Goal: Information Seeking & Learning: Learn about a topic

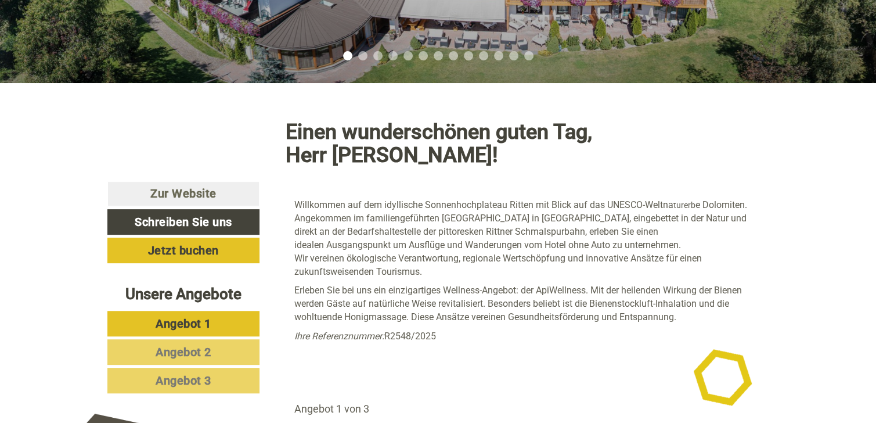
scroll to position [348, 0]
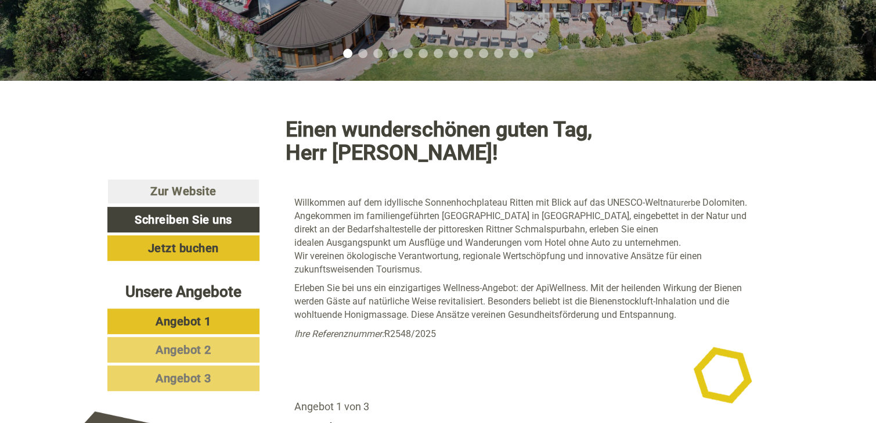
click at [179, 314] on span "Angebot 1" at bounding box center [184, 321] width 56 height 14
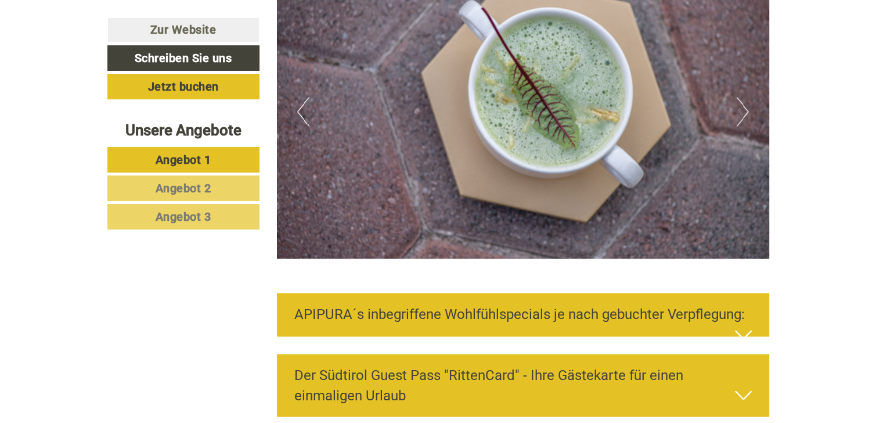
scroll to position [1810, 0]
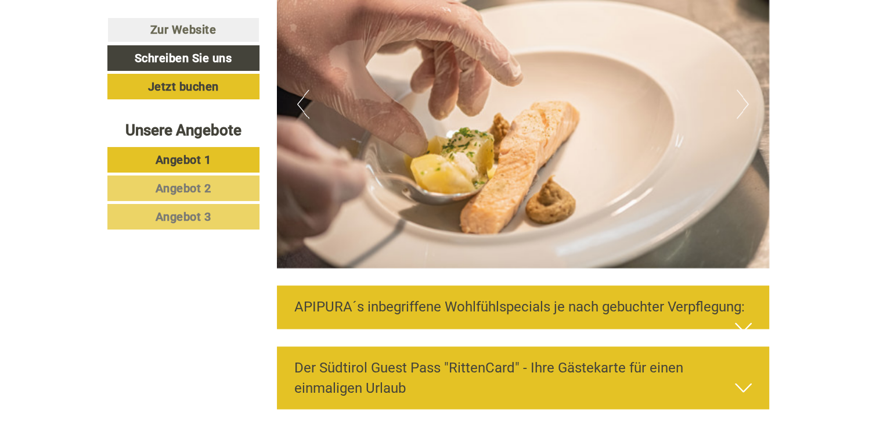
click at [739, 317] on icon at bounding box center [743, 327] width 17 height 20
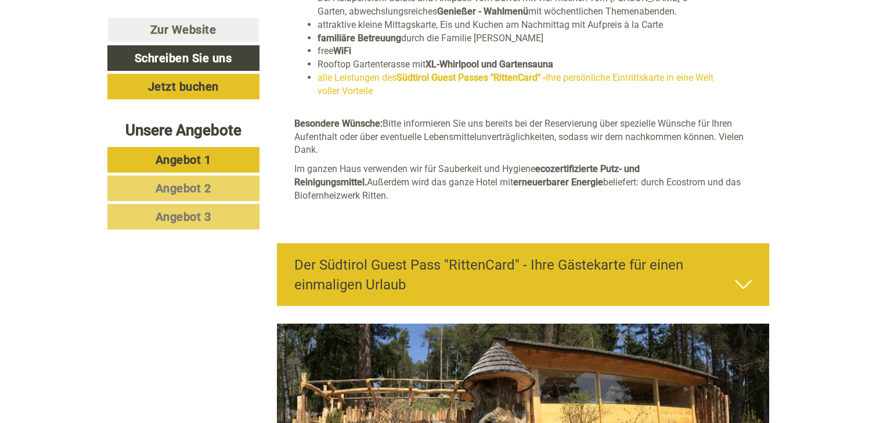
scroll to position [2216, 0]
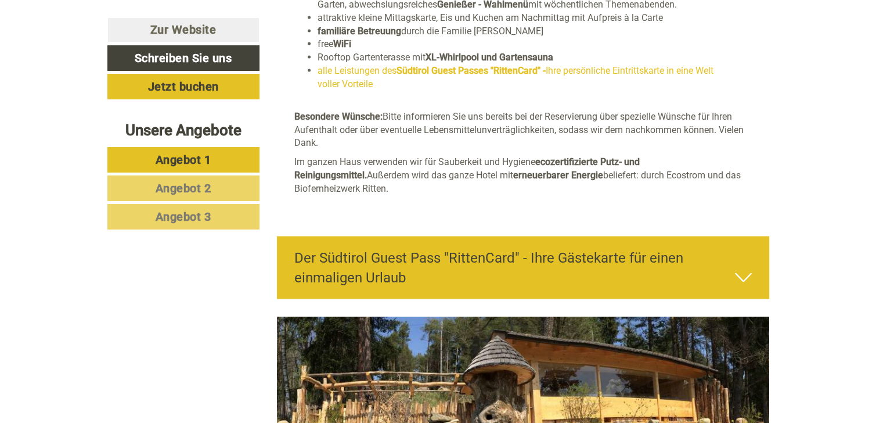
click at [737, 268] on icon at bounding box center [743, 278] width 17 height 20
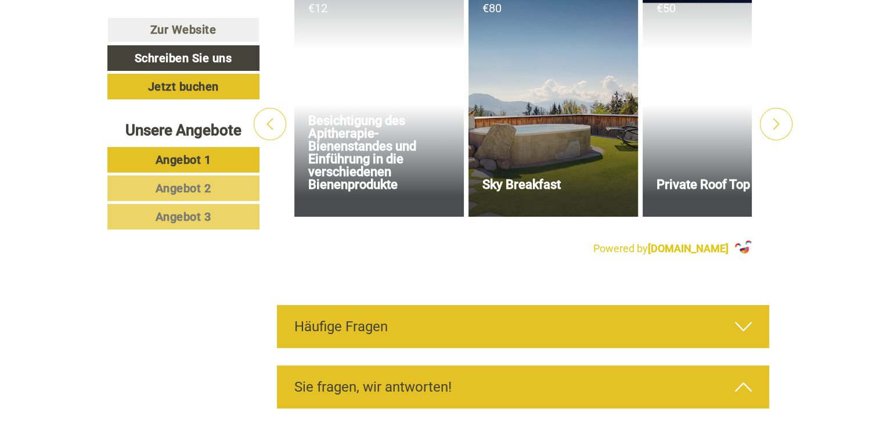
scroll to position [4540, 0]
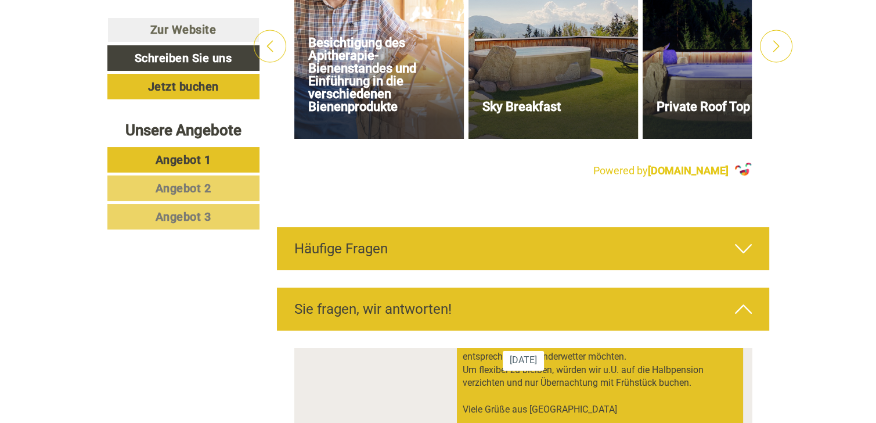
click at [746, 239] on icon at bounding box center [743, 249] width 17 height 20
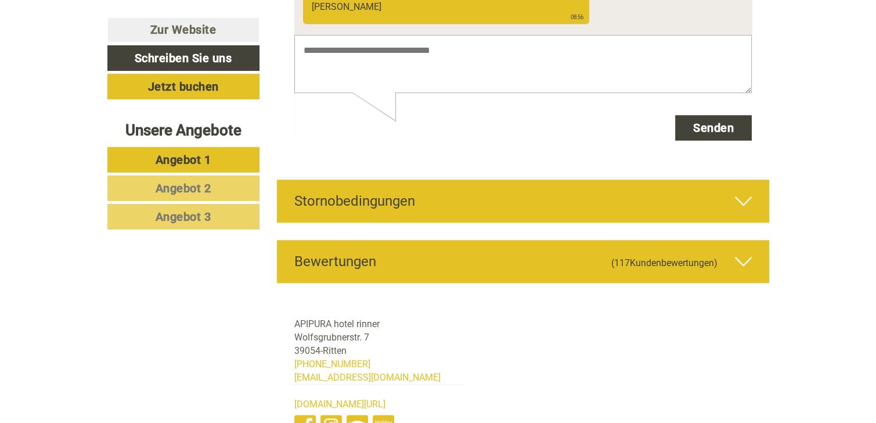
scroll to position [5701, 0]
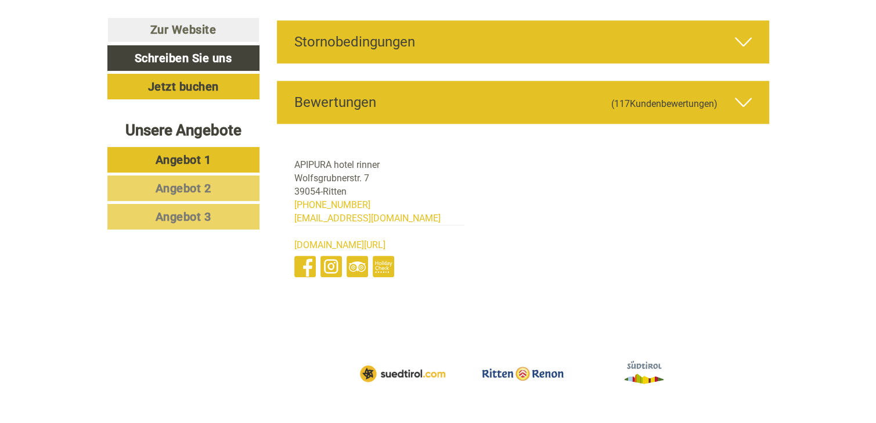
click at [745, 92] on icon at bounding box center [743, 102] width 17 height 20
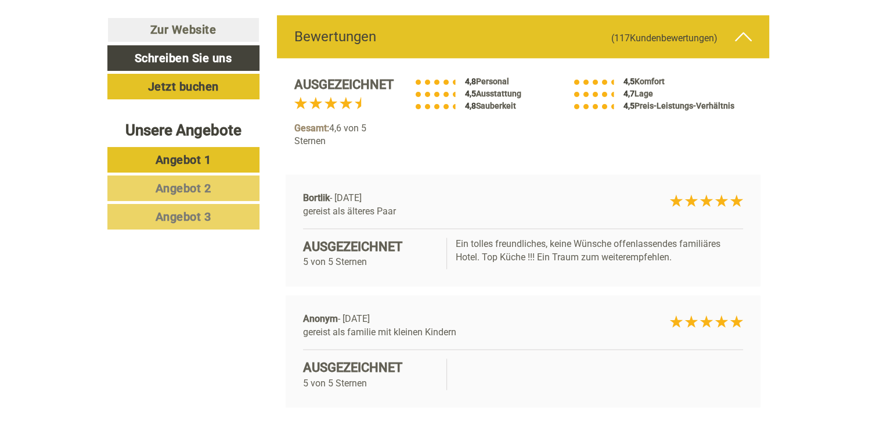
scroll to position [5786, 0]
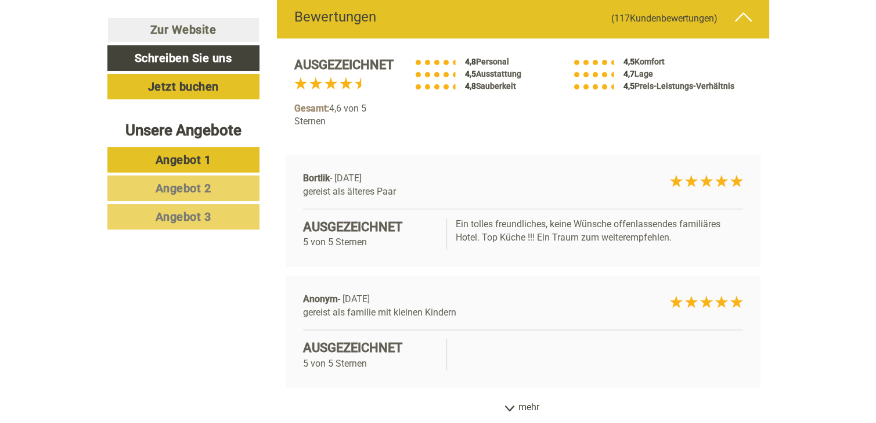
click at [513, 405] on icon at bounding box center [510, 408] width 12 height 6
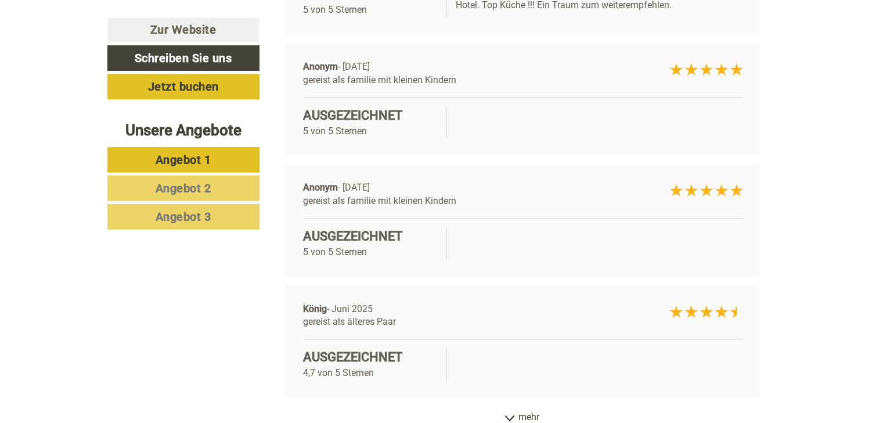
scroll to position [6077, 0]
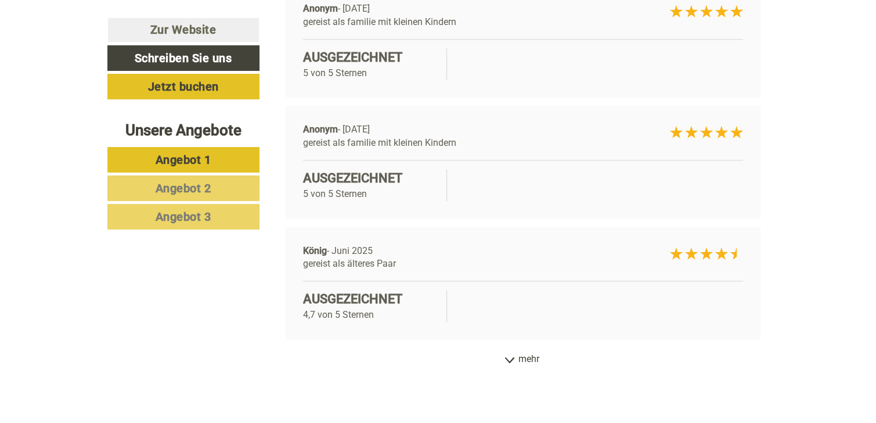
click at [507, 357] on icon at bounding box center [510, 360] width 12 height 6
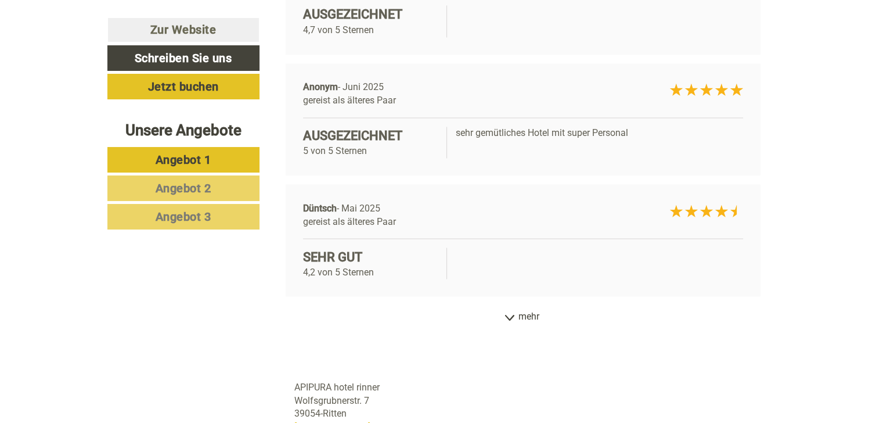
scroll to position [6367, 0]
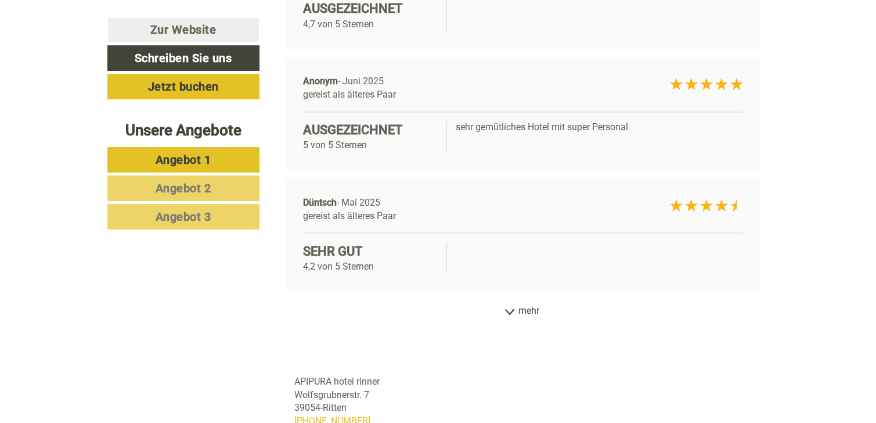
click at [509, 308] on icon at bounding box center [510, 311] width 12 height 6
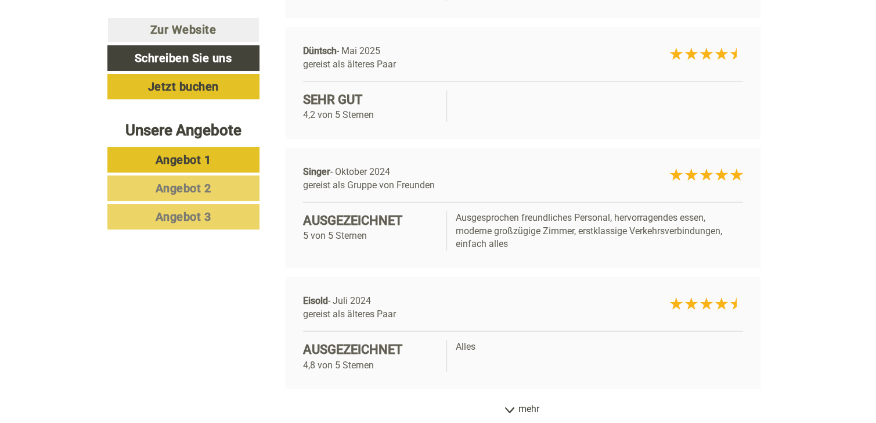
scroll to position [6542, 0]
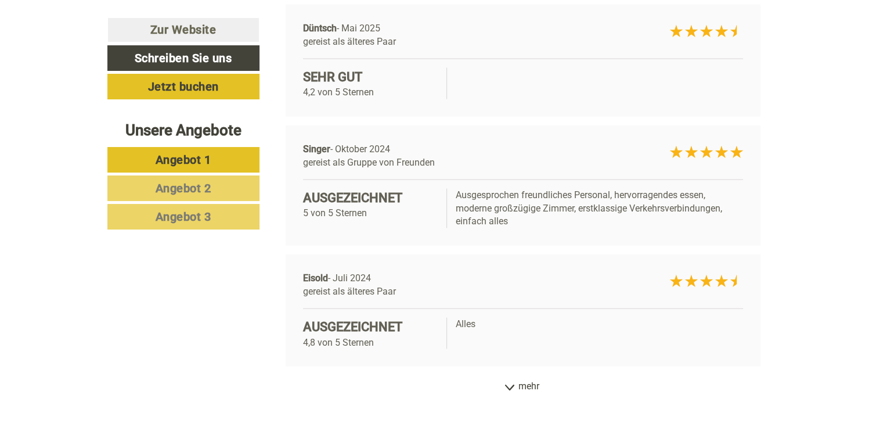
click at [513, 384] on icon at bounding box center [510, 387] width 12 height 6
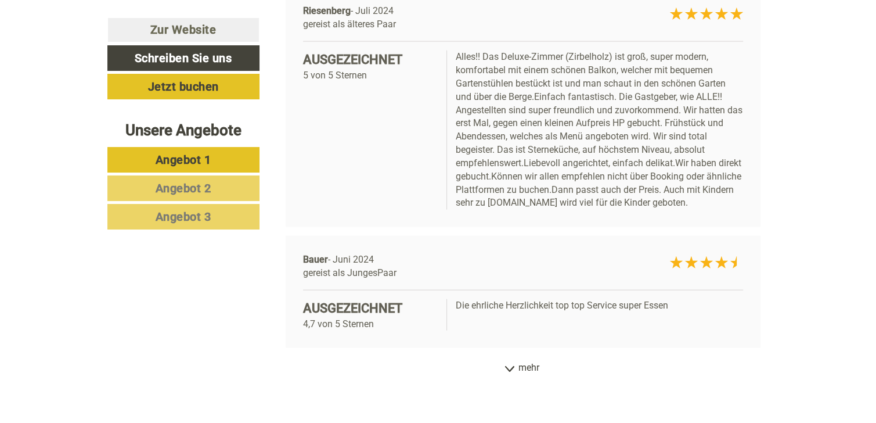
scroll to position [6948, 0]
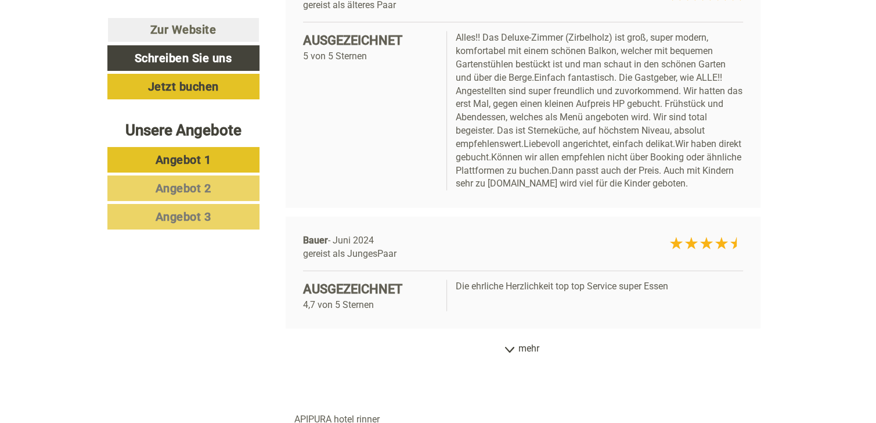
click at [514, 337] on div "mehr" at bounding box center [523, 348] width 493 height 23
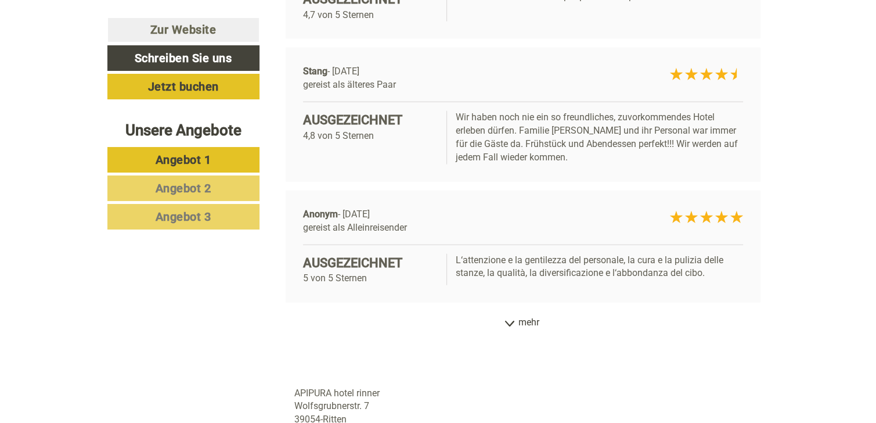
scroll to position [7238, 0]
click at [511, 311] on div "mehr" at bounding box center [523, 322] width 493 height 23
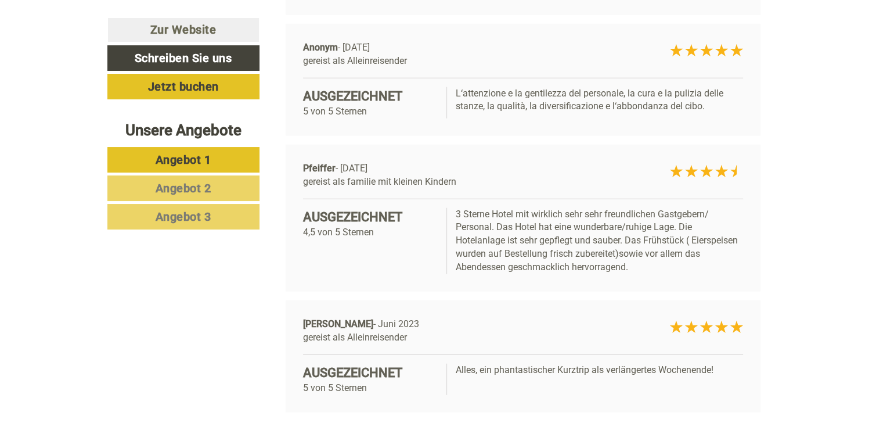
scroll to position [7413, 0]
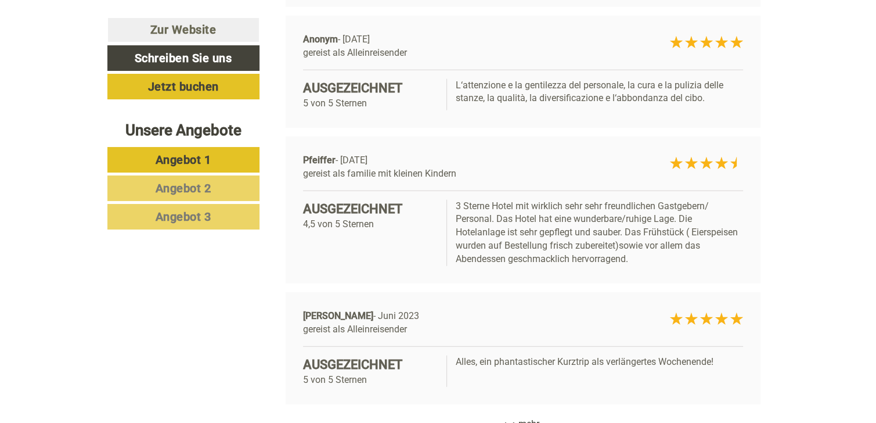
click at [509, 422] on icon at bounding box center [510, 425] width 12 height 6
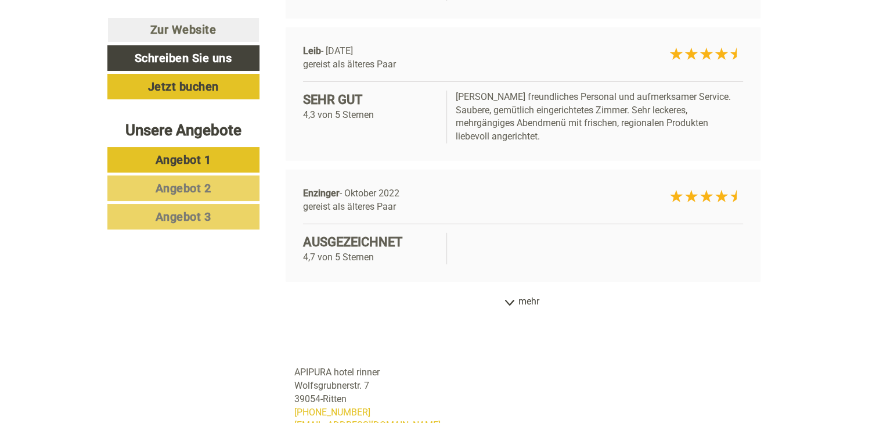
scroll to position [7819, 0]
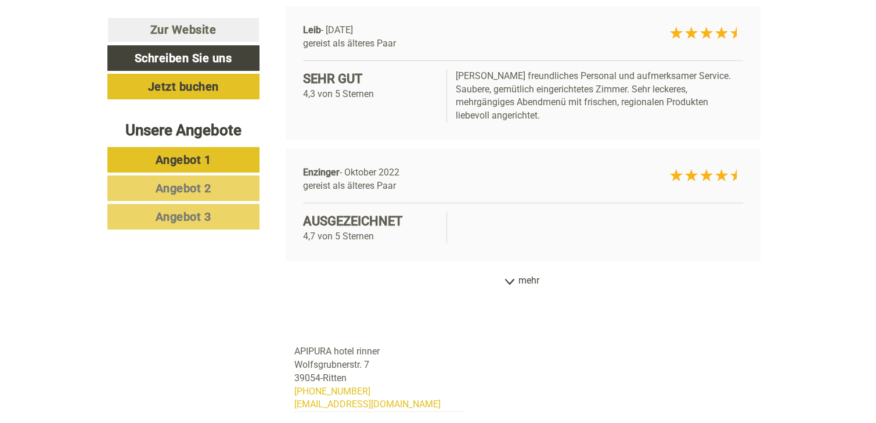
click at [505, 279] on icon at bounding box center [510, 282] width 12 height 6
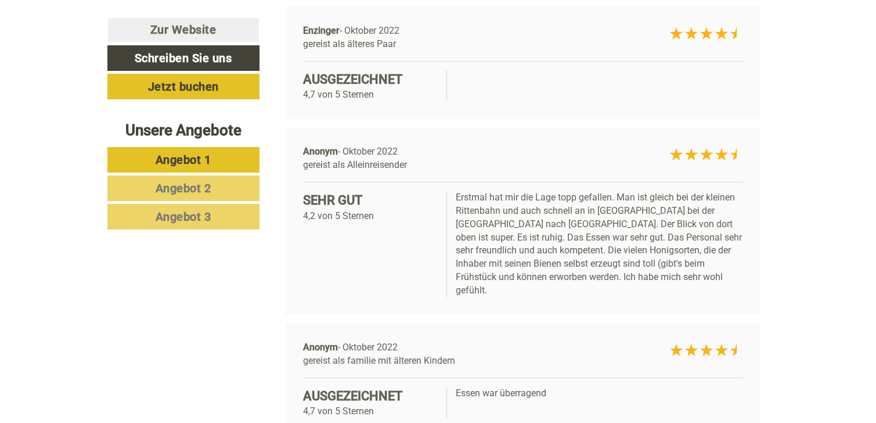
scroll to position [7994, 0]
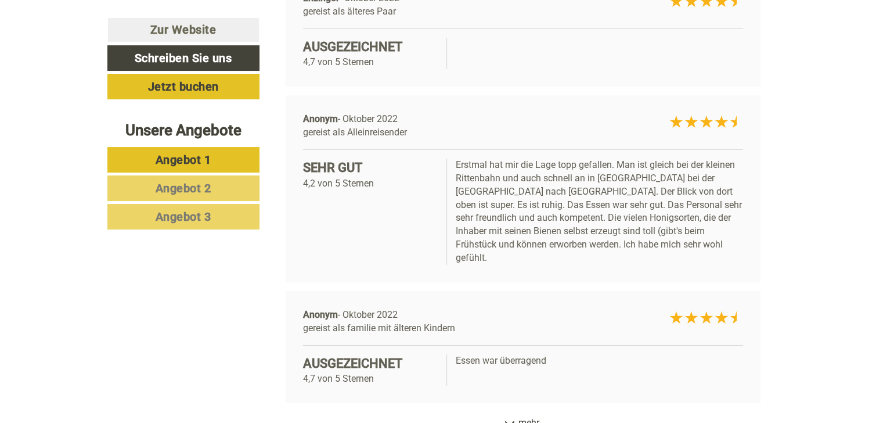
click at [512, 421] on icon at bounding box center [510, 424] width 12 height 6
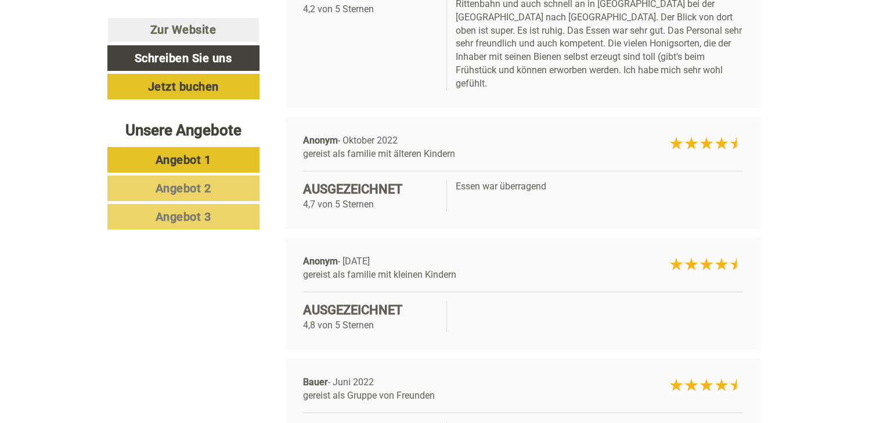
scroll to position [8284, 0]
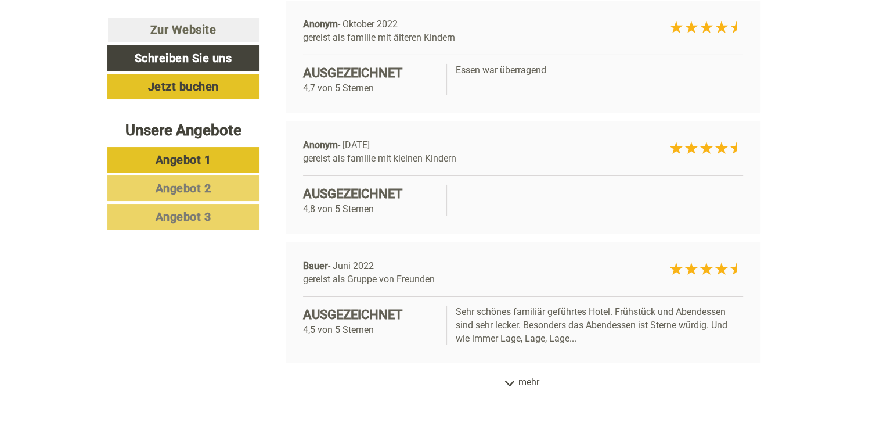
click at [509, 380] on icon at bounding box center [510, 383] width 12 height 6
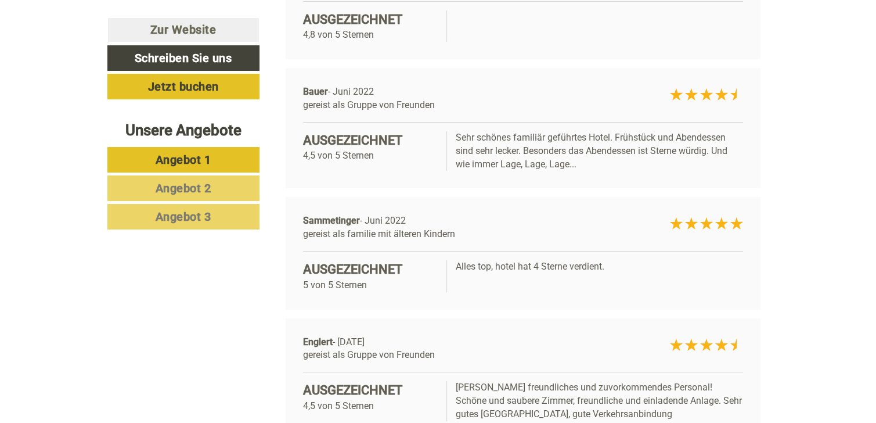
scroll to position [8516, 0]
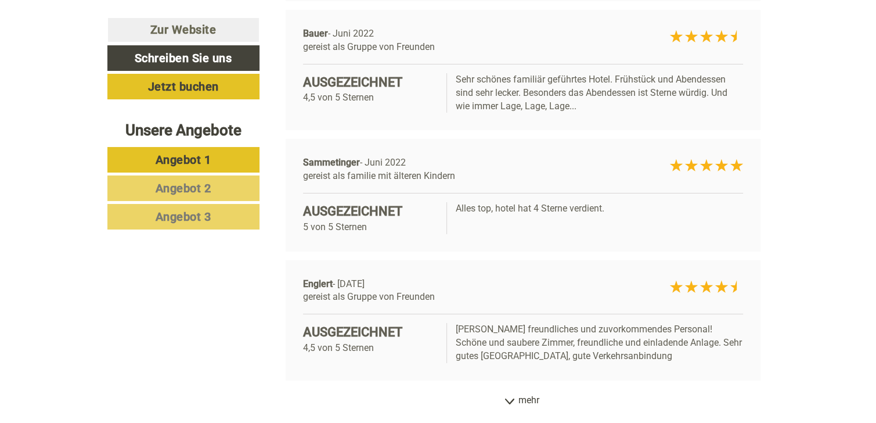
click at [511, 389] on div "mehr" at bounding box center [523, 400] width 493 height 23
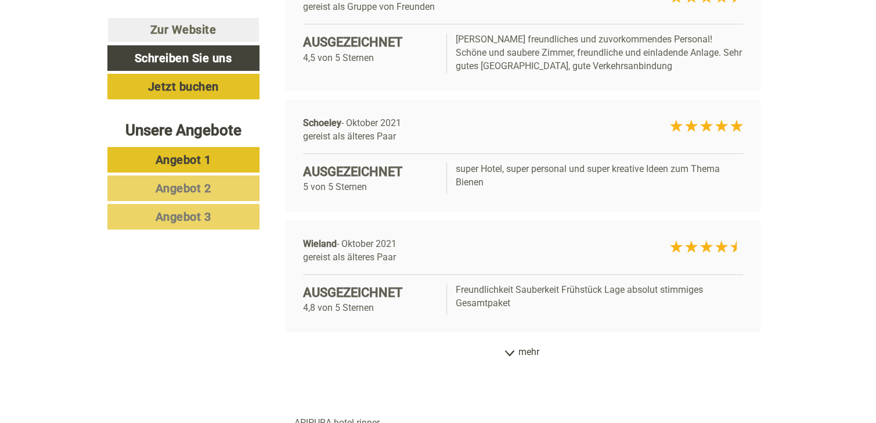
scroll to position [8807, 0]
click at [508, 340] on div "mehr" at bounding box center [523, 351] width 493 height 23
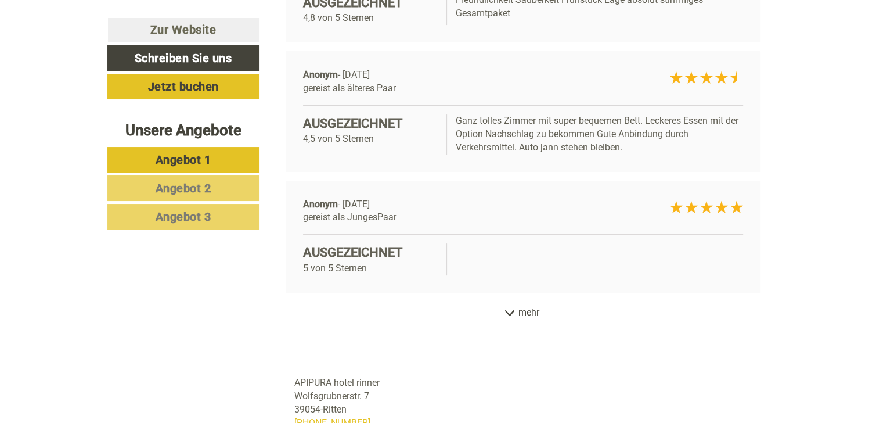
scroll to position [9097, 0]
click at [510, 309] on icon at bounding box center [510, 312] width 12 height 6
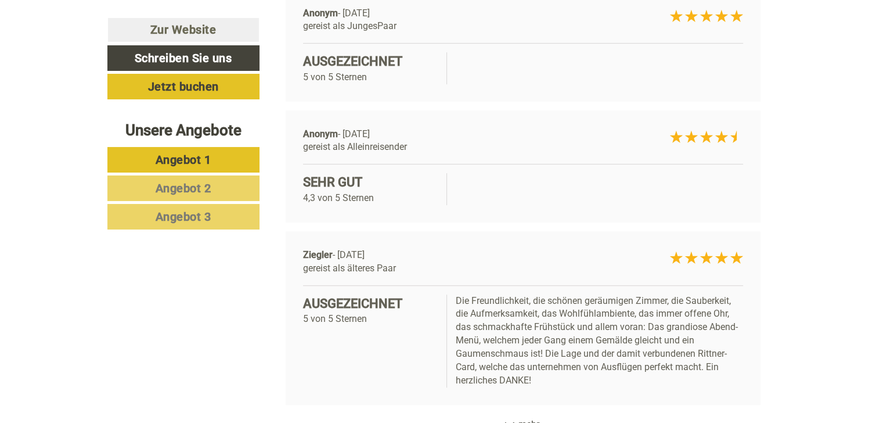
scroll to position [9329, 0]
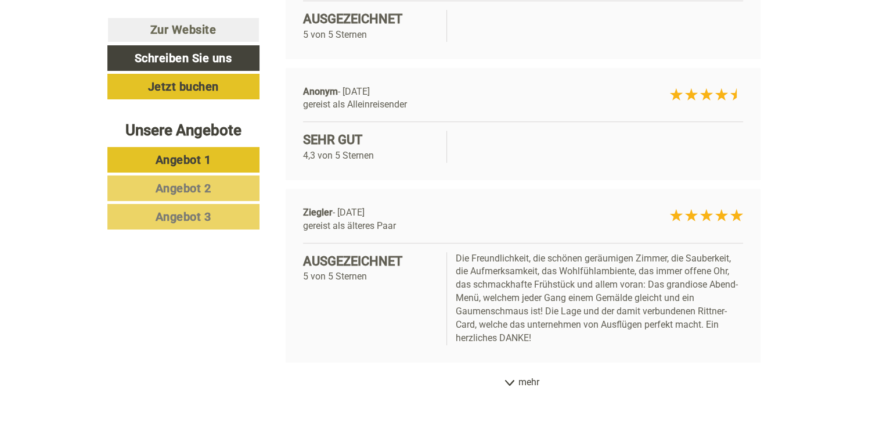
click at [511, 371] on div "mehr" at bounding box center [523, 382] width 493 height 23
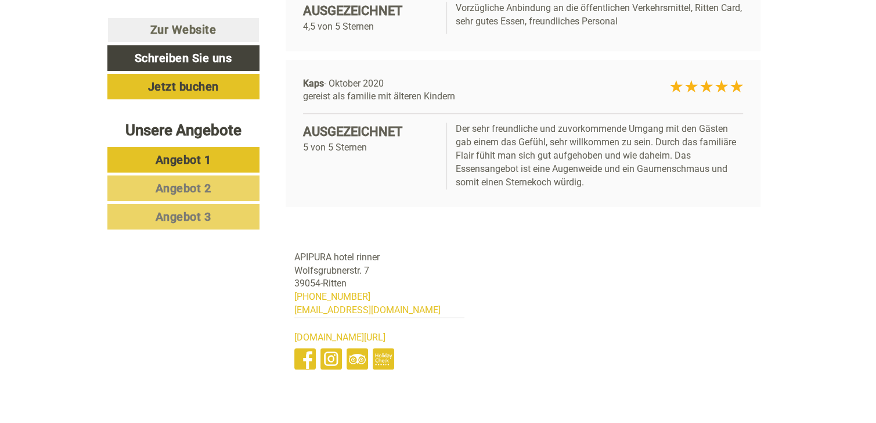
scroll to position [9736, 0]
